Goal: Transaction & Acquisition: Purchase product/service

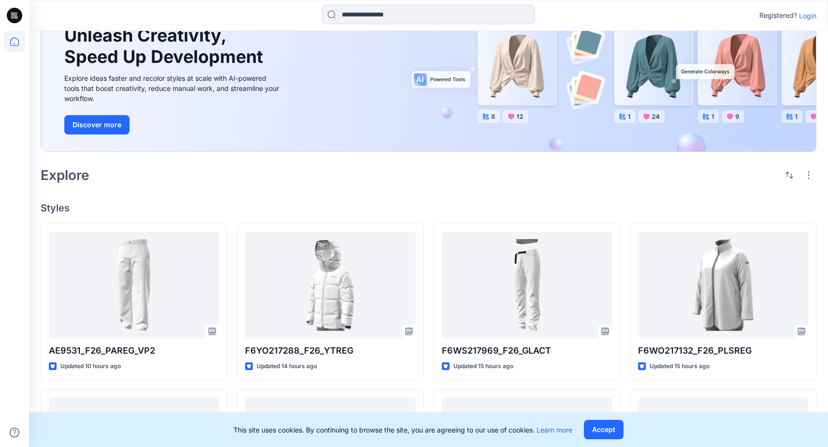
scroll to position [68, 0]
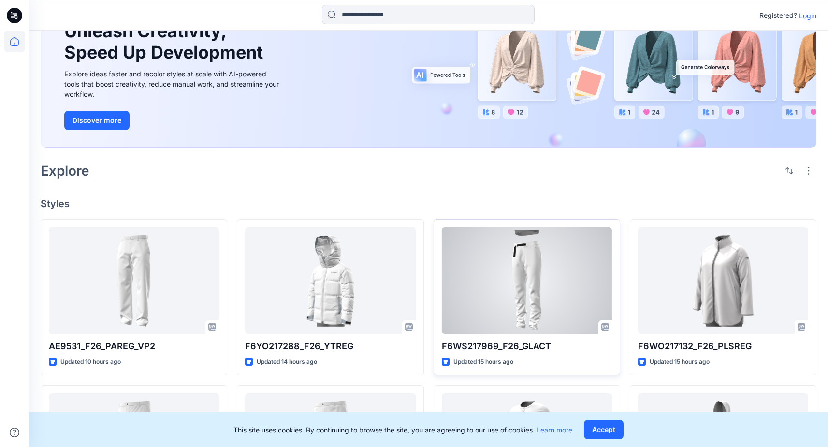
click at [463, 307] on div at bounding box center [527, 280] width 170 height 106
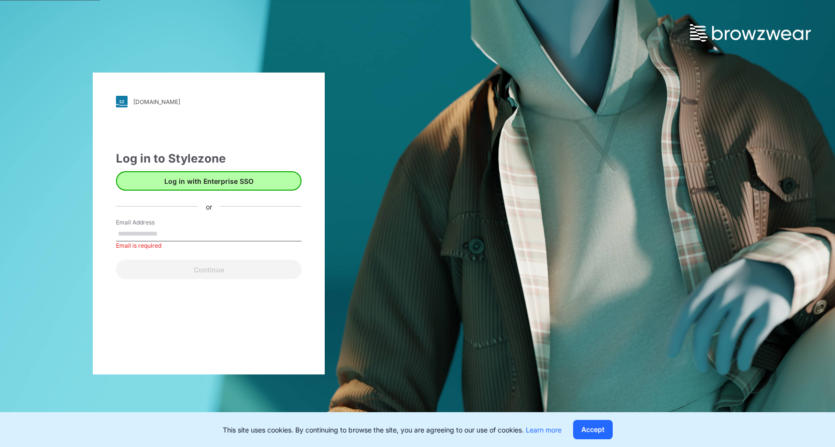
click at [224, 180] on button "Log in with Enterprise SSO" at bounding box center [209, 180] width 186 height 19
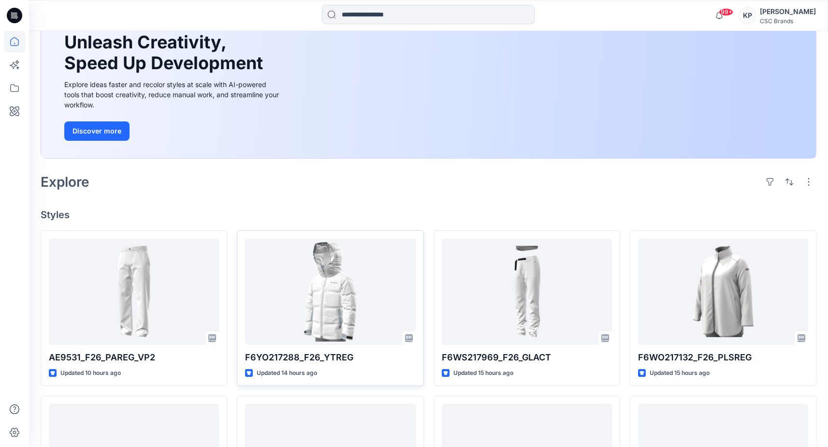
scroll to position [103, 0]
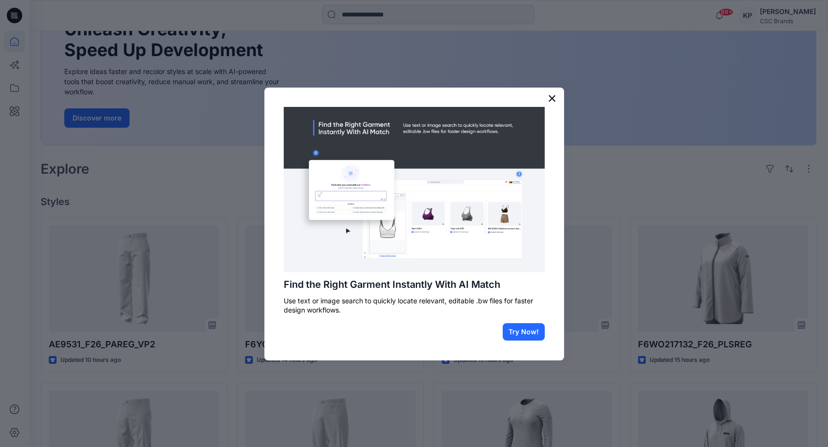
click at [550, 100] on button "×" at bounding box center [552, 97] width 9 height 15
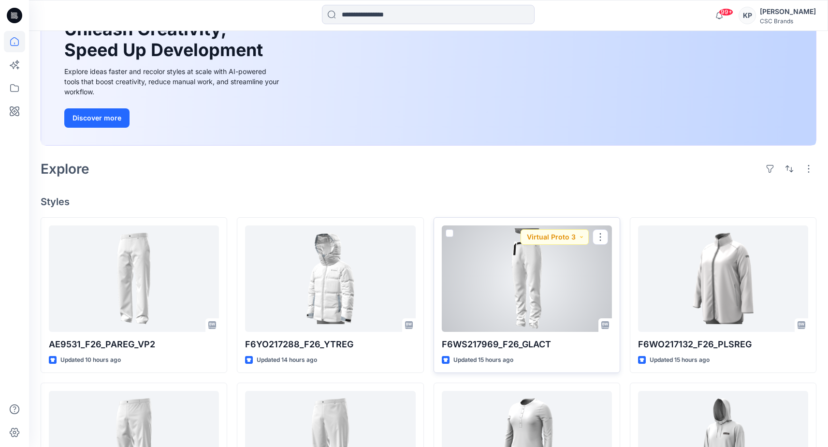
click at [503, 272] on div at bounding box center [527, 278] width 170 height 106
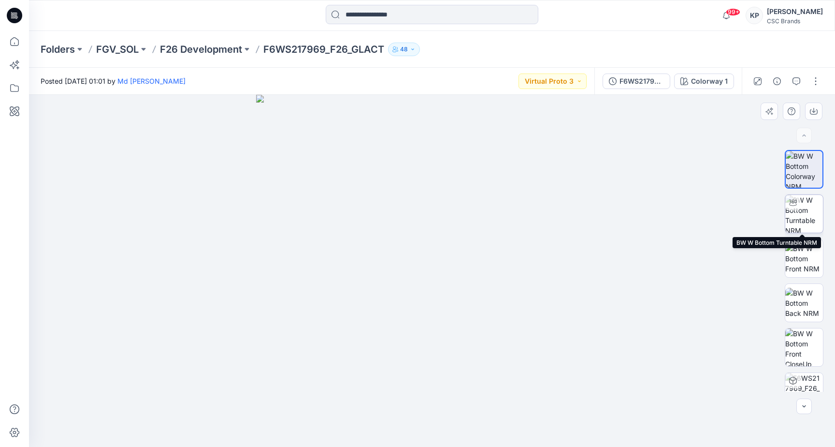
click at [795, 220] on img at bounding box center [805, 214] width 38 height 38
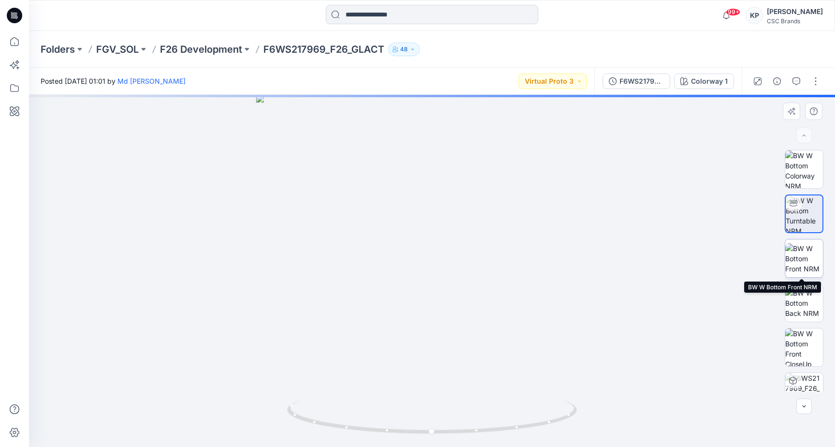
click at [797, 266] on img at bounding box center [805, 258] width 38 height 30
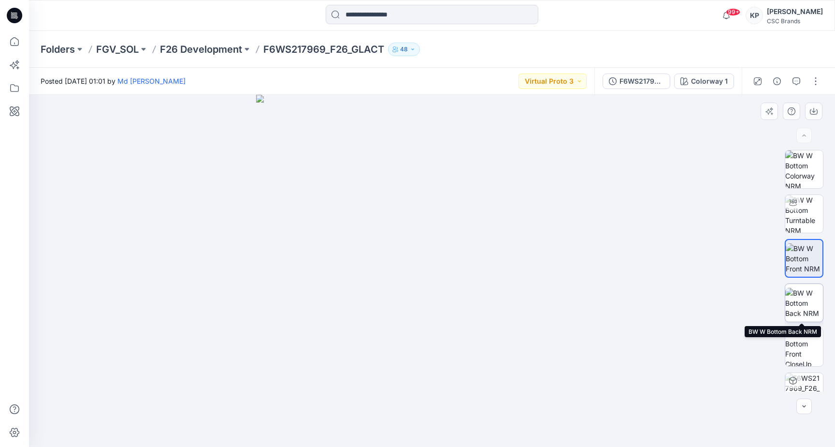
click at [797, 309] on img at bounding box center [805, 303] width 38 height 30
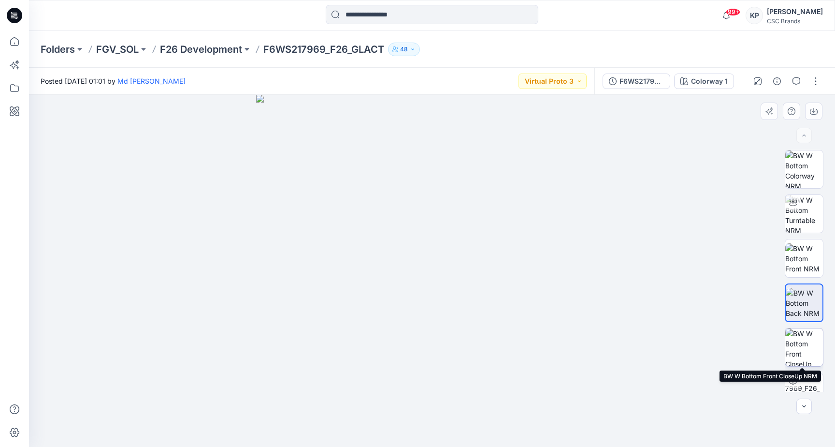
click at [798, 340] on img at bounding box center [805, 347] width 38 height 38
